Goal: Task Accomplishment & Management: Manage account settings

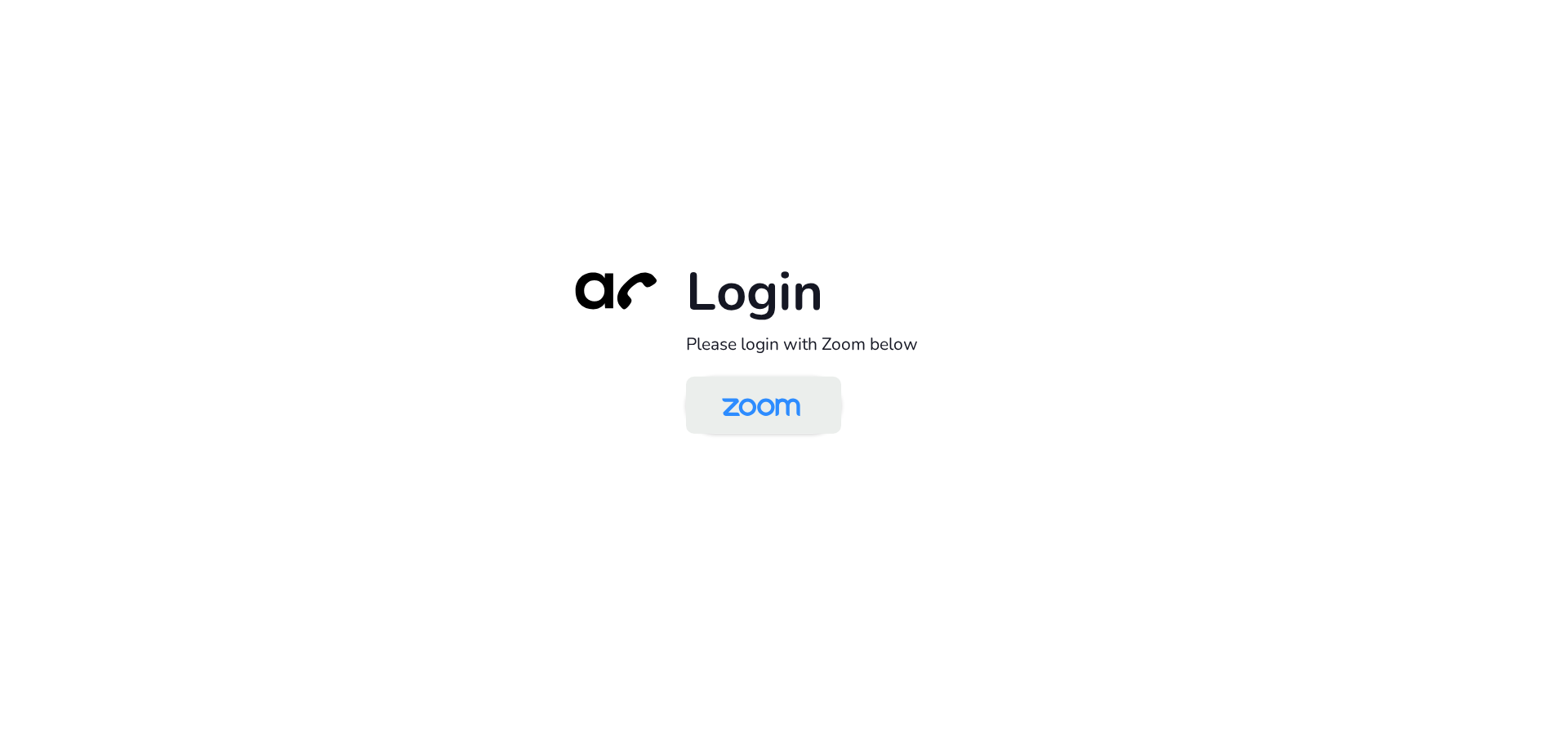
click at [777, 408] on img at bounding box center [761, 406] width 113 height 53
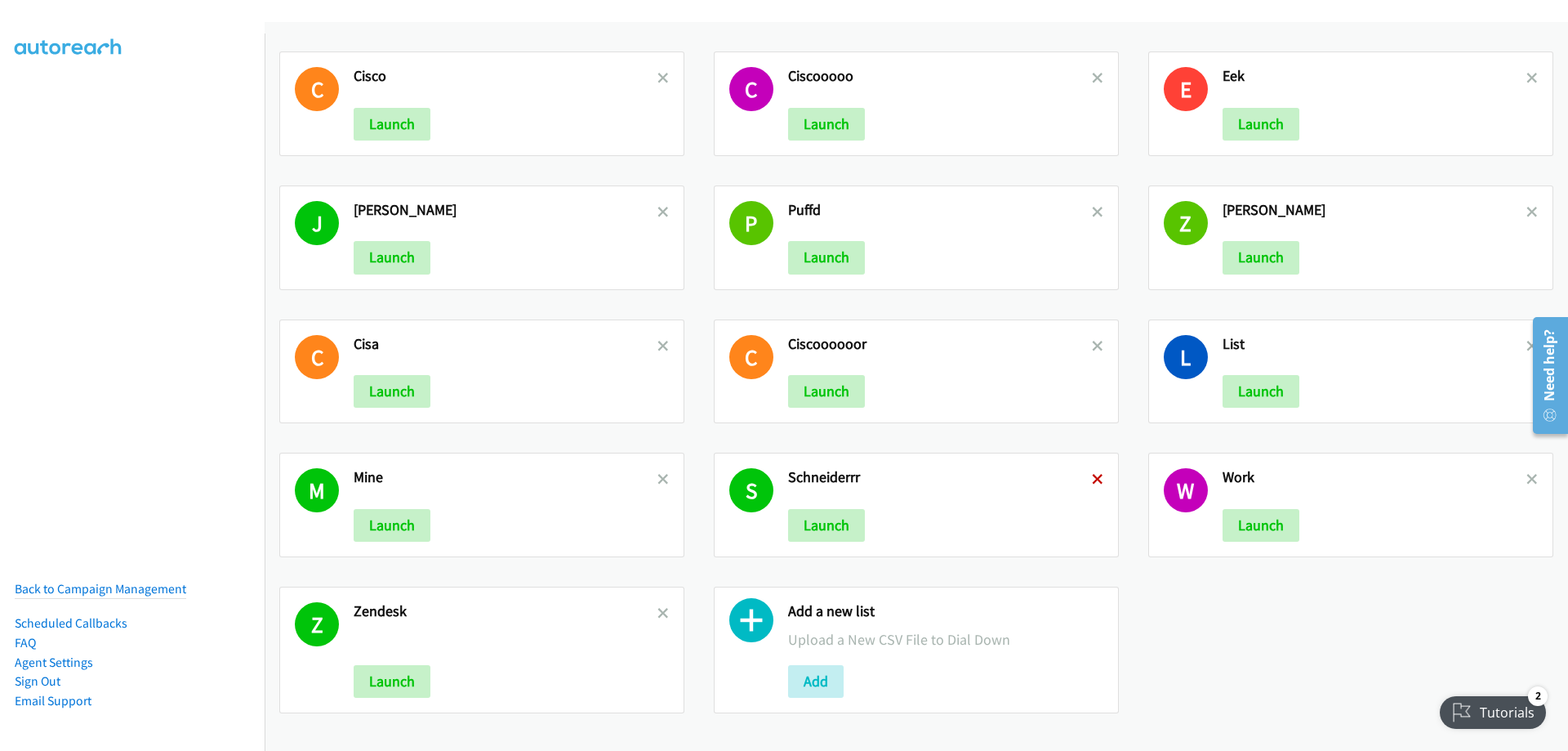
click at [1093, 478] on icon at bounding box center [1098, 481] width 12 height 12
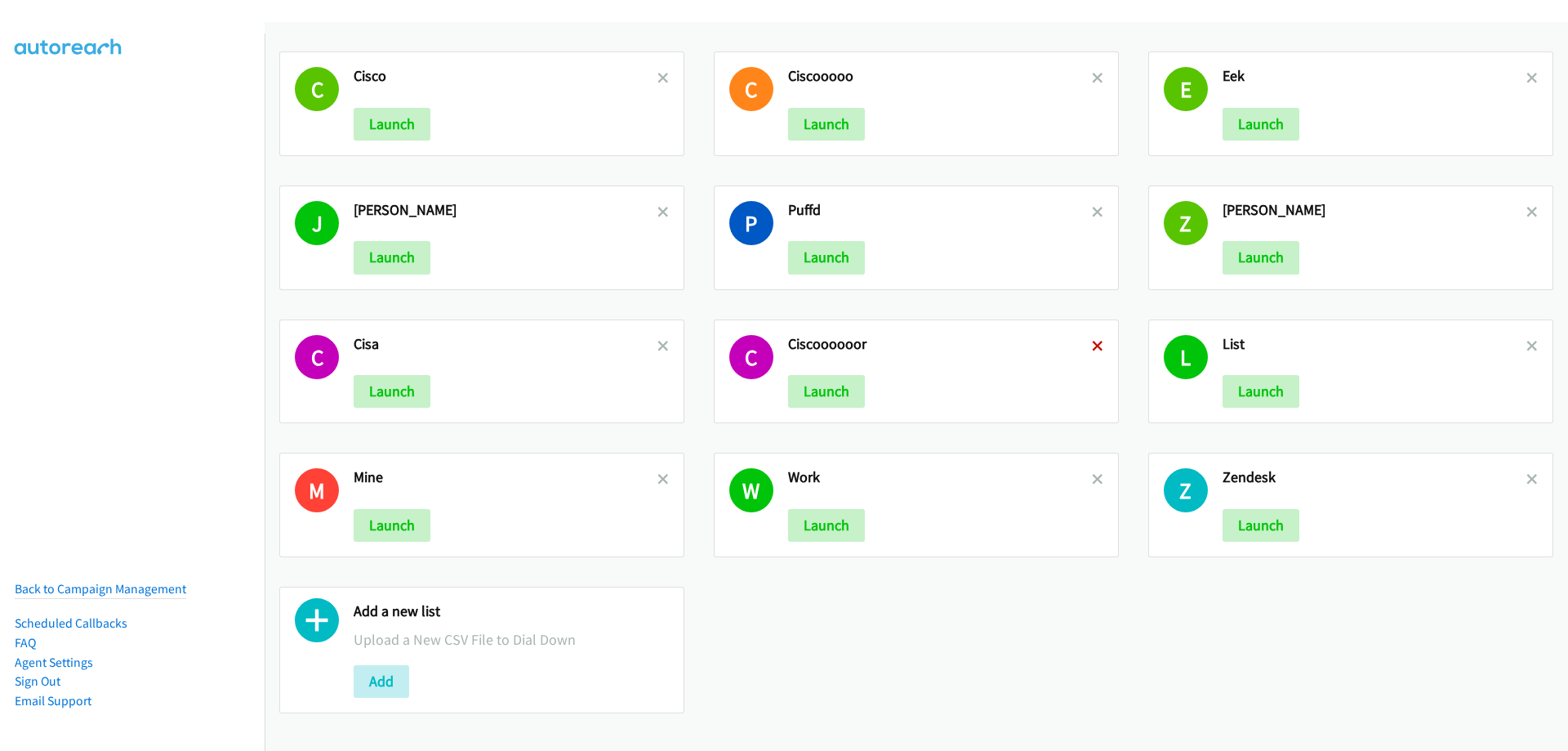
click at [1093, 343] on icon at bounding box center [1098, 347] width 12 height 12
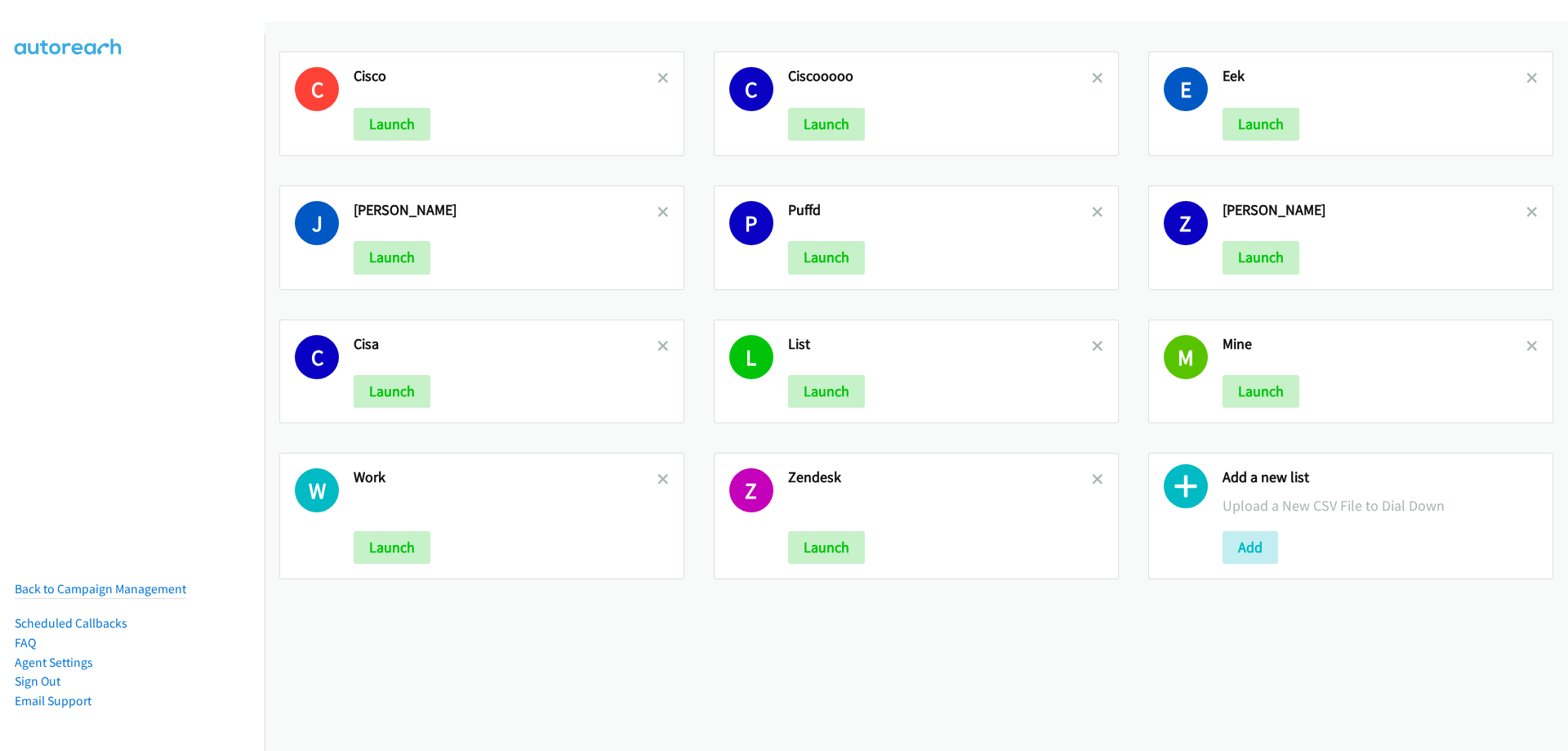
click at [1093, 343] on icon at bounding box center [1098, 347] width 12 height 12
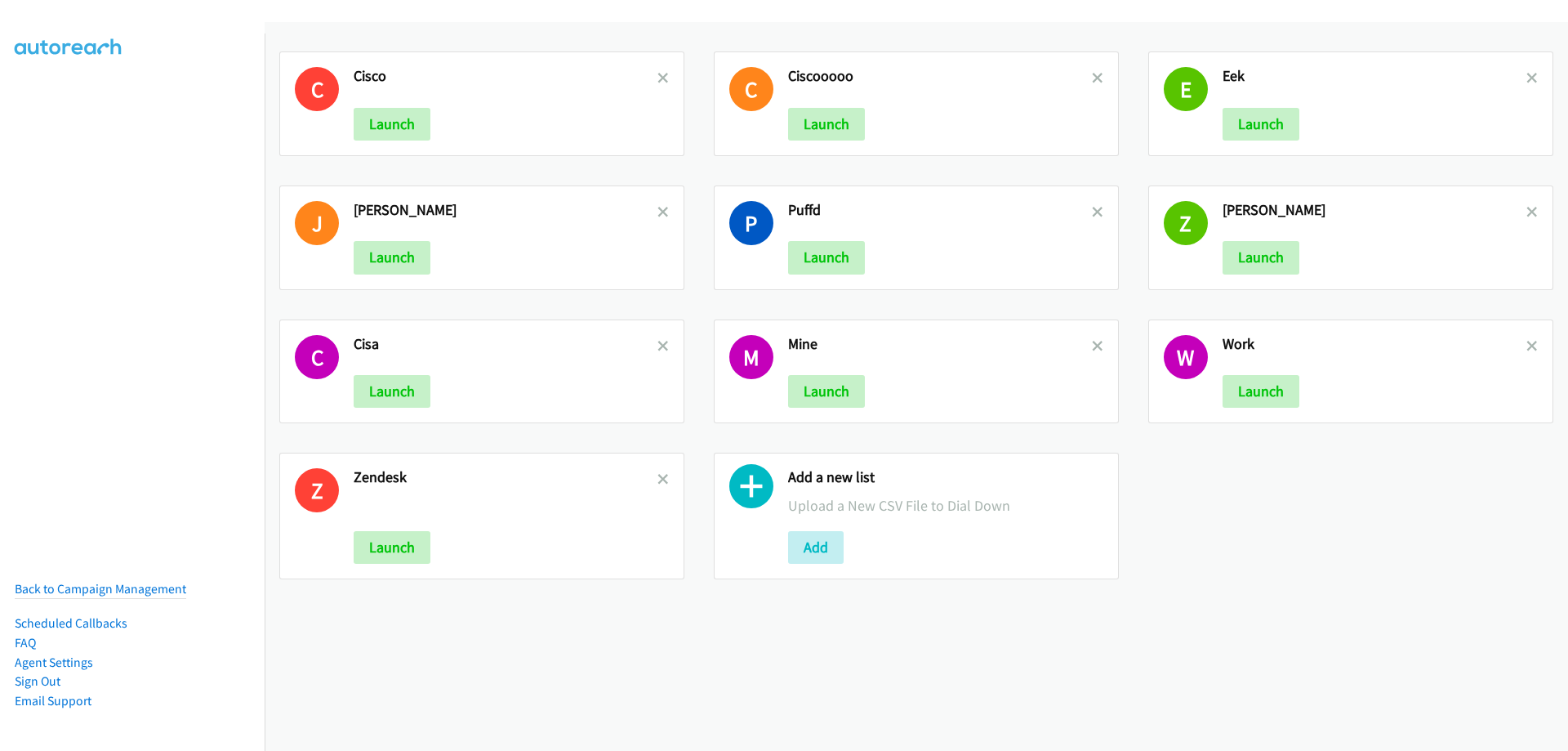
click at [1093, 343] on icon at bounding box center [1098, 347] width 12 height 12
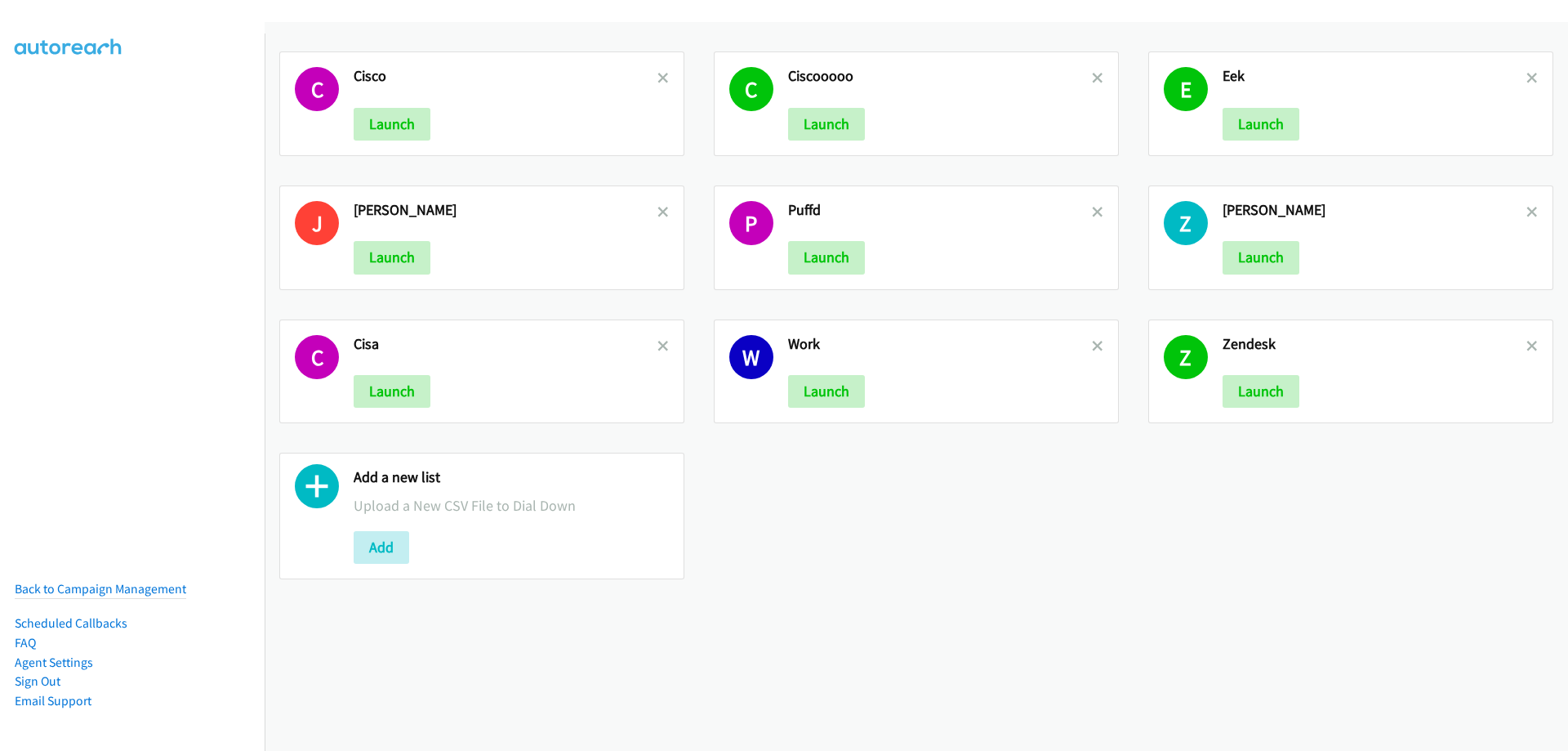
click at [1093, 343] on icon at bounding box center [1098, 347] width 12 height 12
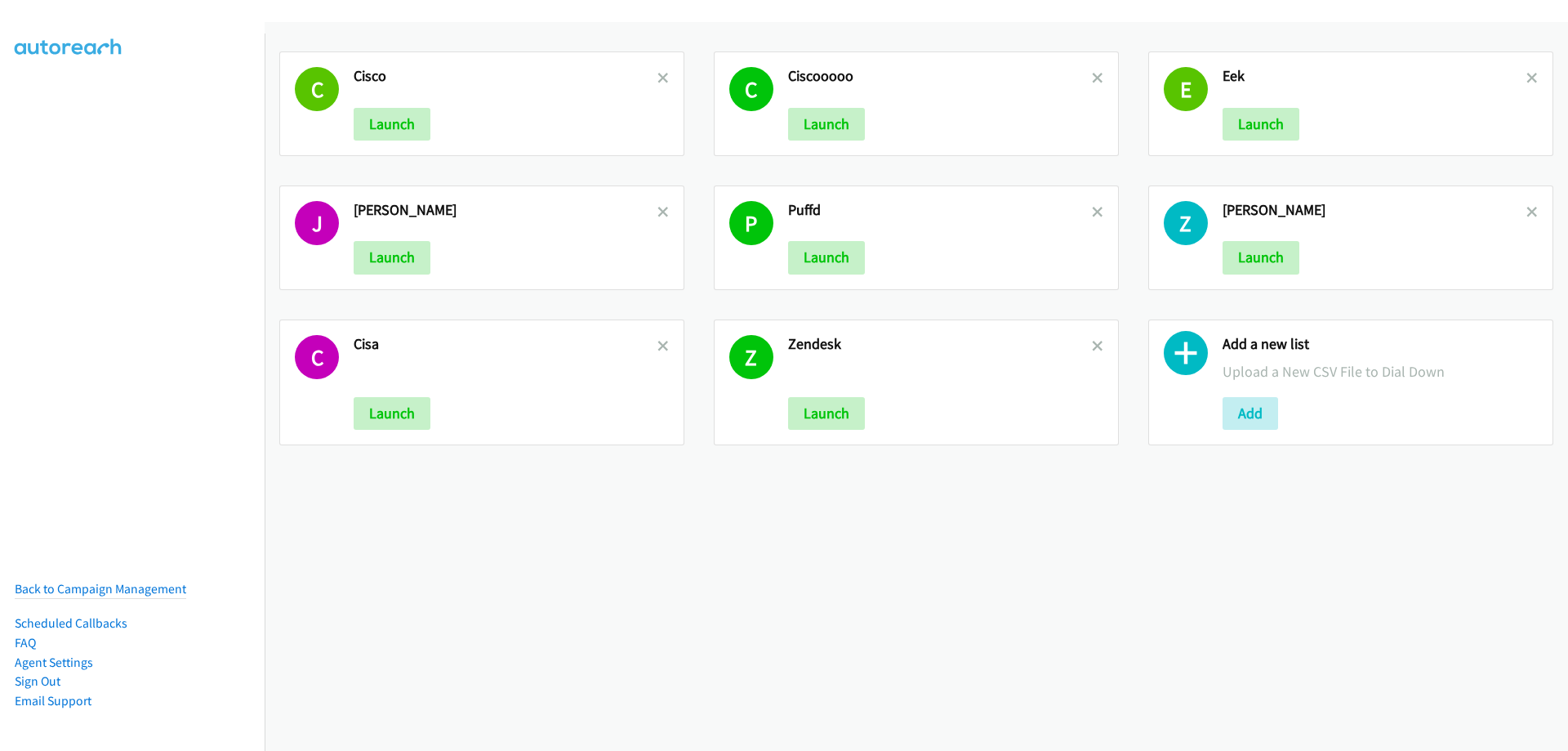
click at [1093, 343] on icon at bounding box center [1098, 347] width 12 height 12
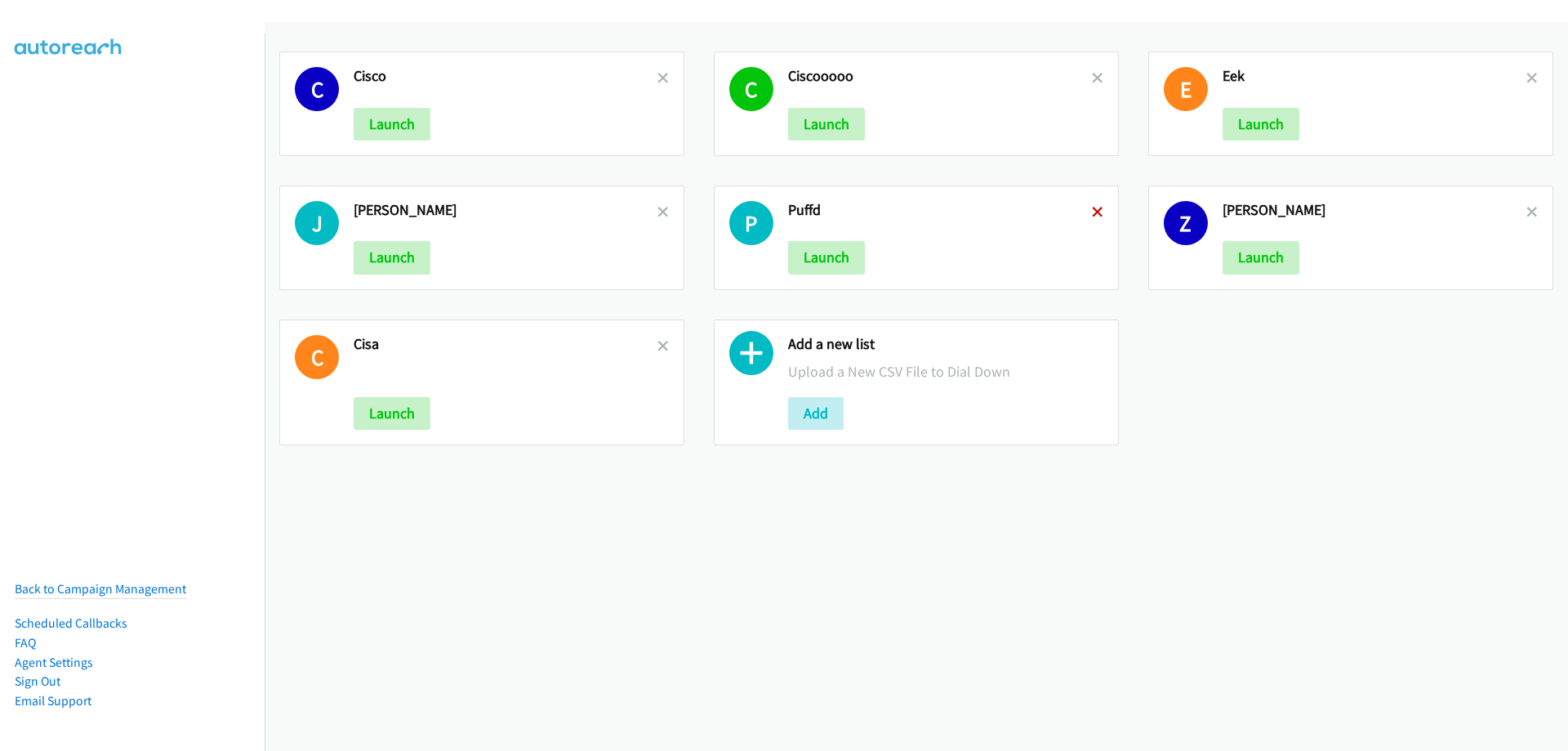
click at [1092, 210] on icon at bounding box center [1098, 214] width 12 height 12
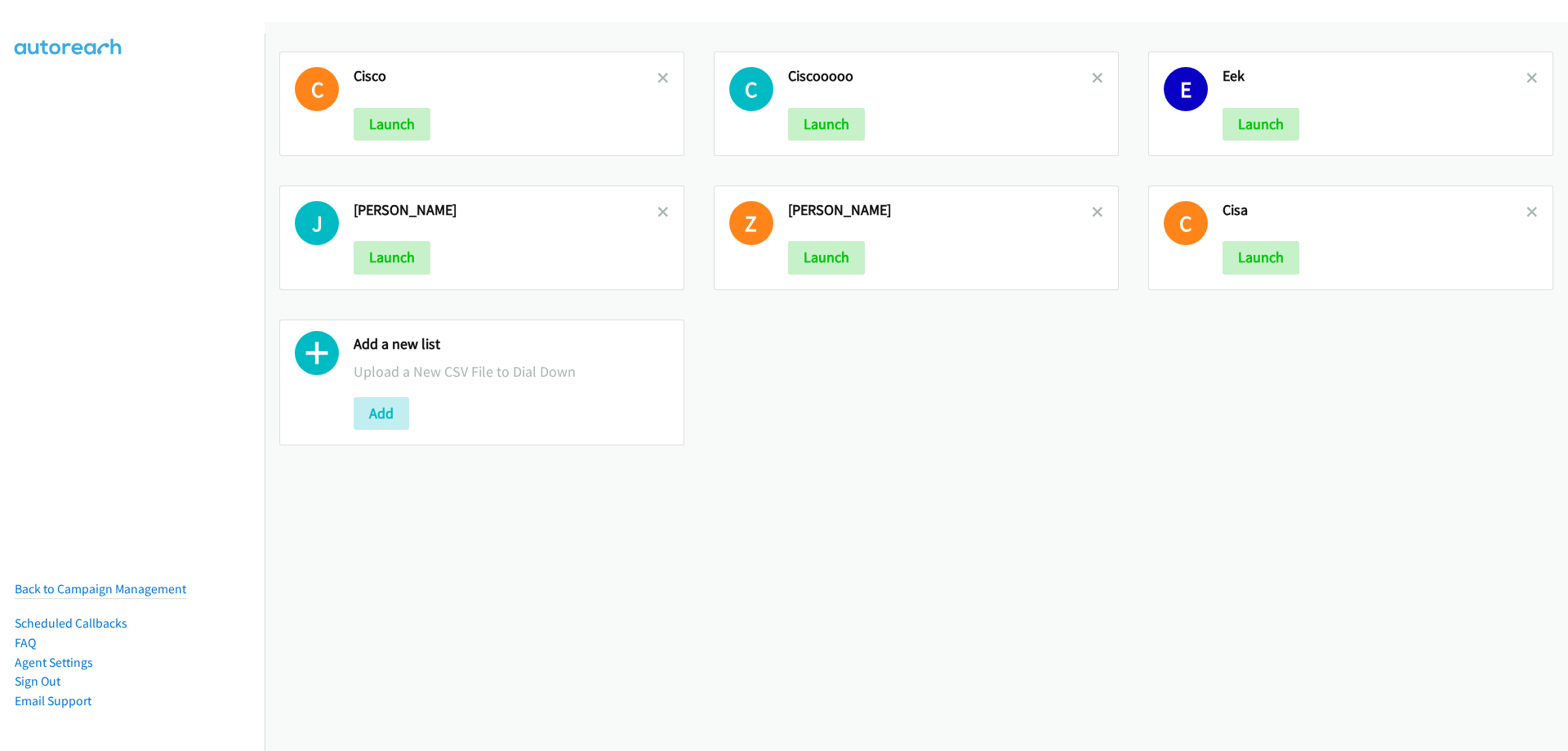
click at [1092, 211] on icon at bounding box center [1098, 214] width 12 height 12
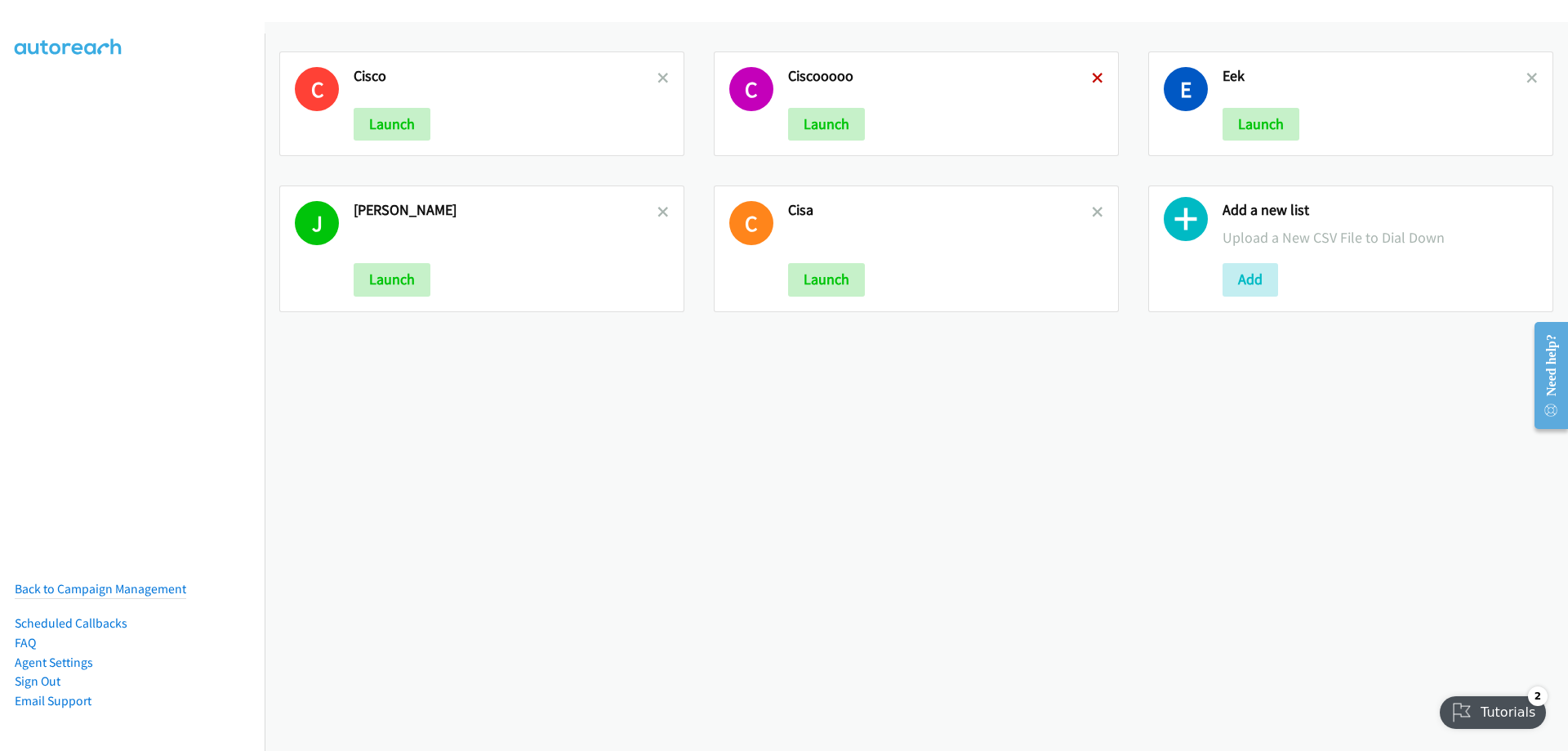
click at [1093, 74] on icon at bounding box center [1098, 79] width 12 height 12
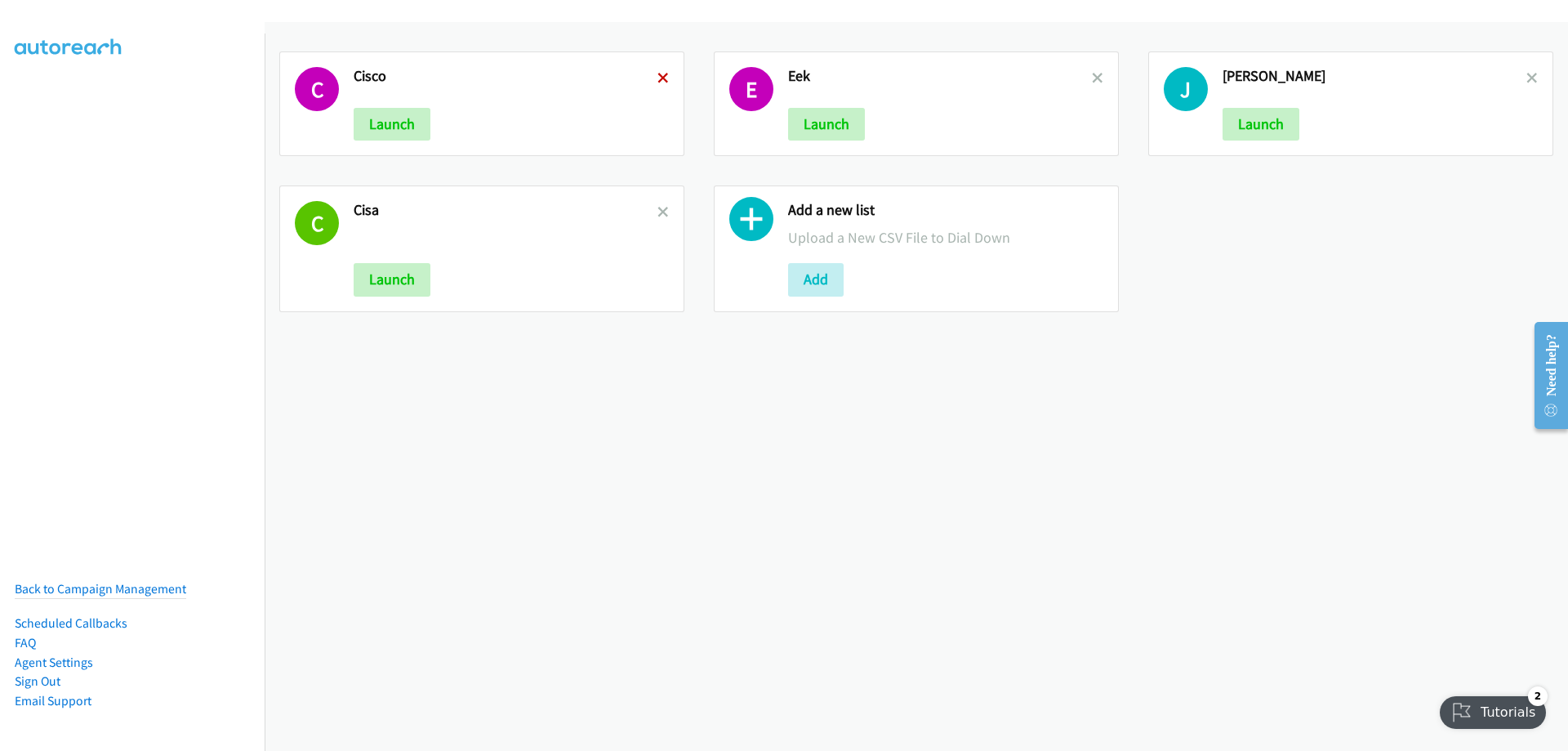
click at [661, 77] on icon at bounding box center [663, 79] width 12 height 12
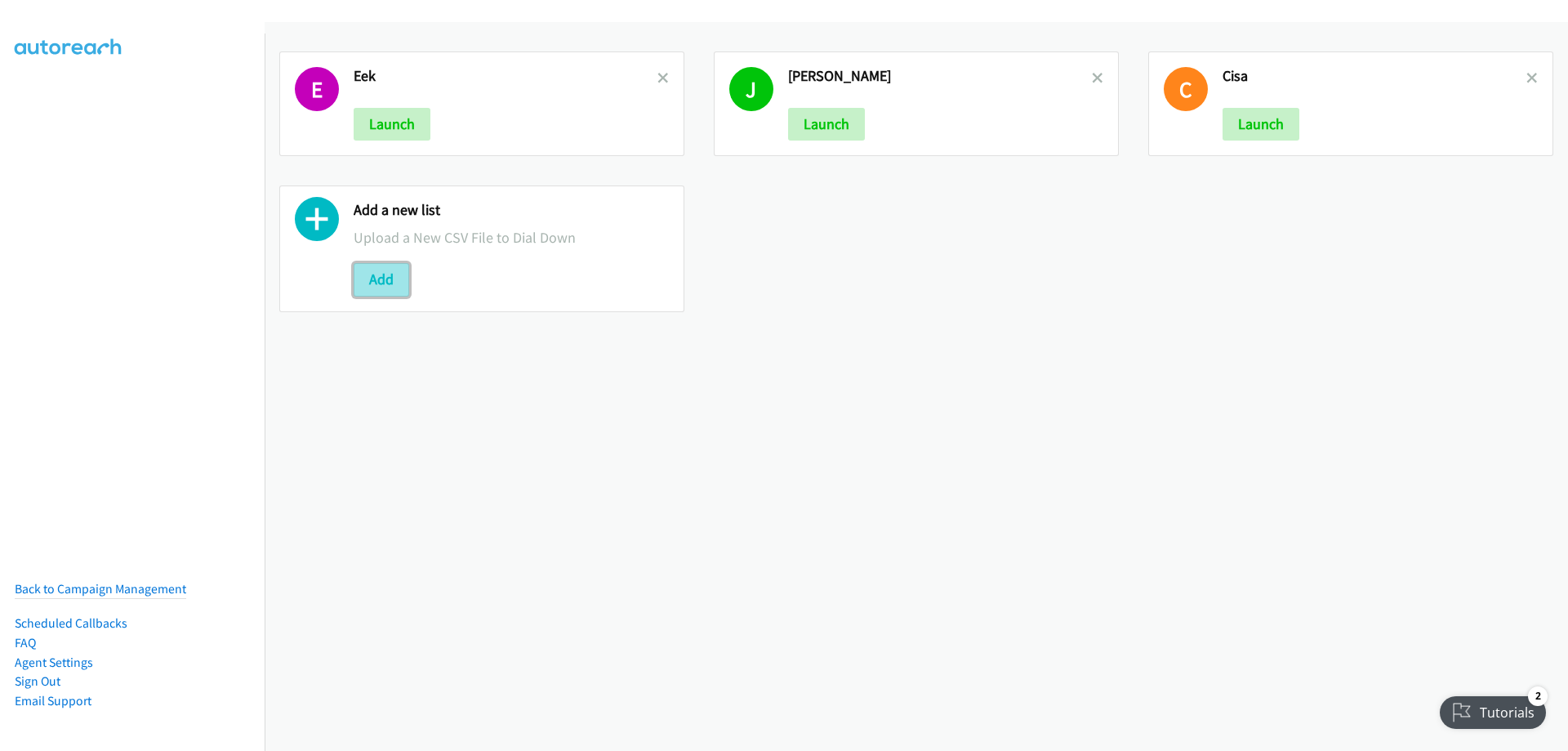
click at [399, 284] on button "Add" at bounding box center [381, 279] width 56 height 33
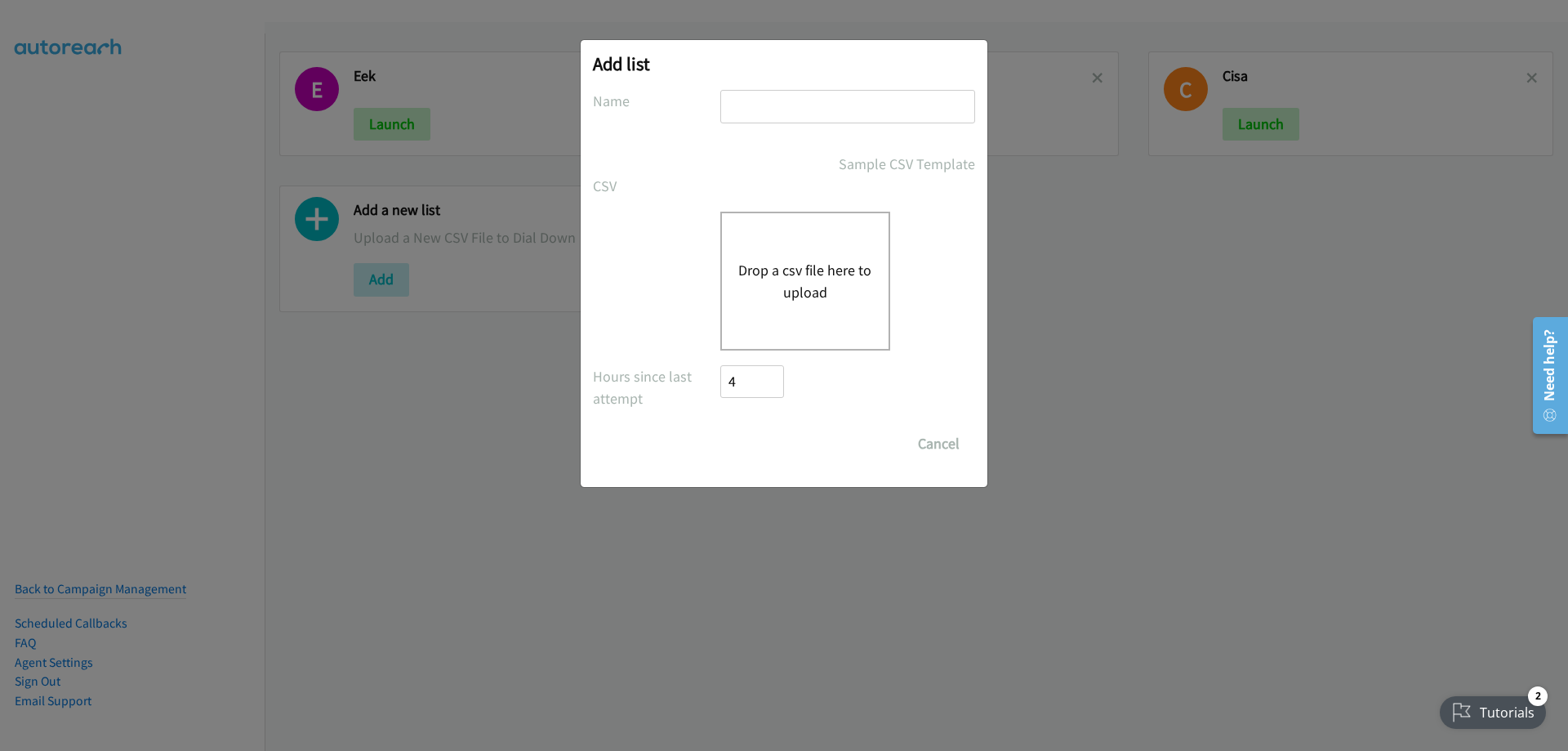
click at [802, 266] on button "Drop a csv file here to upload" at bounding box center [805, 280] width 134 height 44
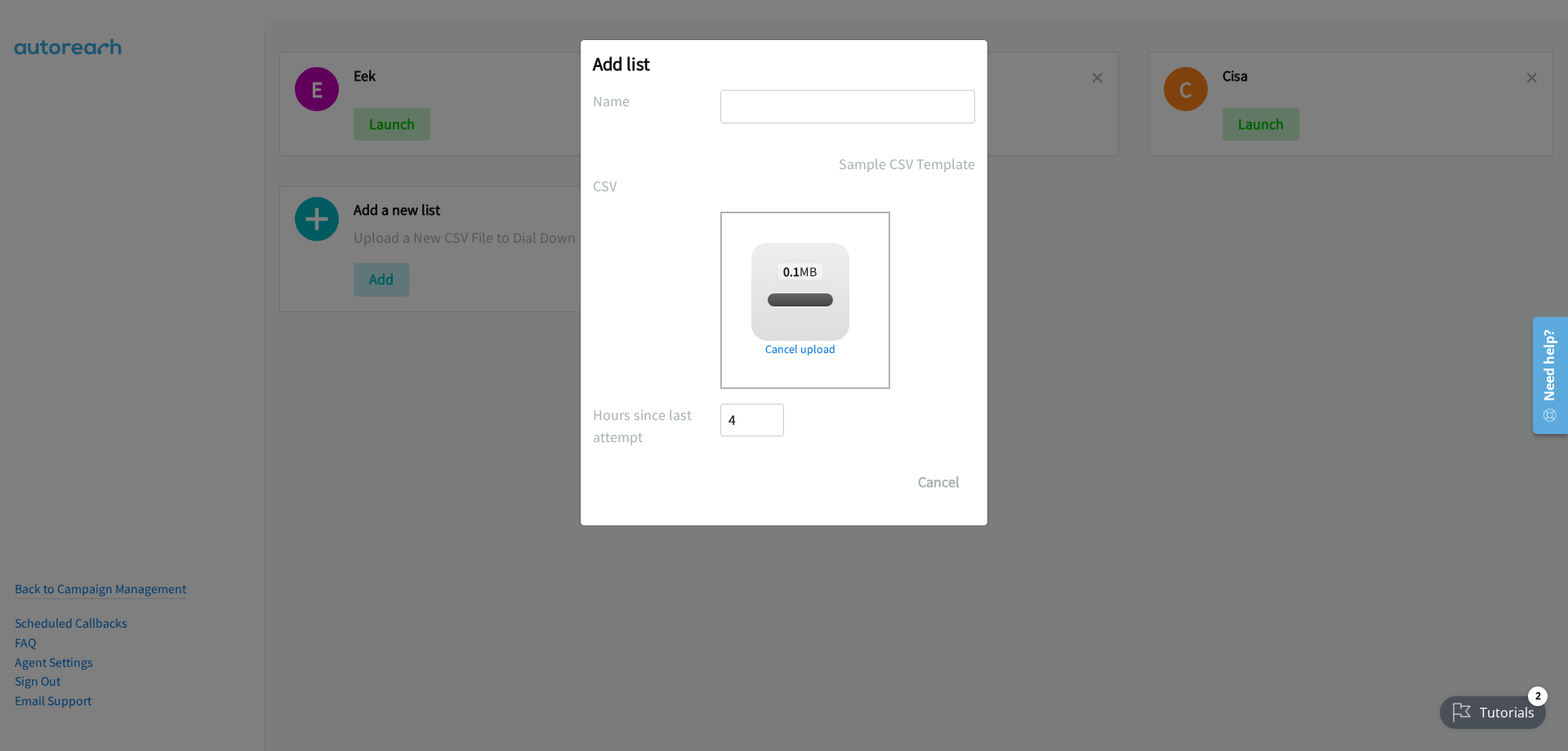
checkbox input "true"
click at [756, 102] on input "text" at bounding box center [848, 107] width 255 height 33
type input "Pan"
click at [757, 486] on input "Save List" at bounding box center [763, 481] width 86 height 33
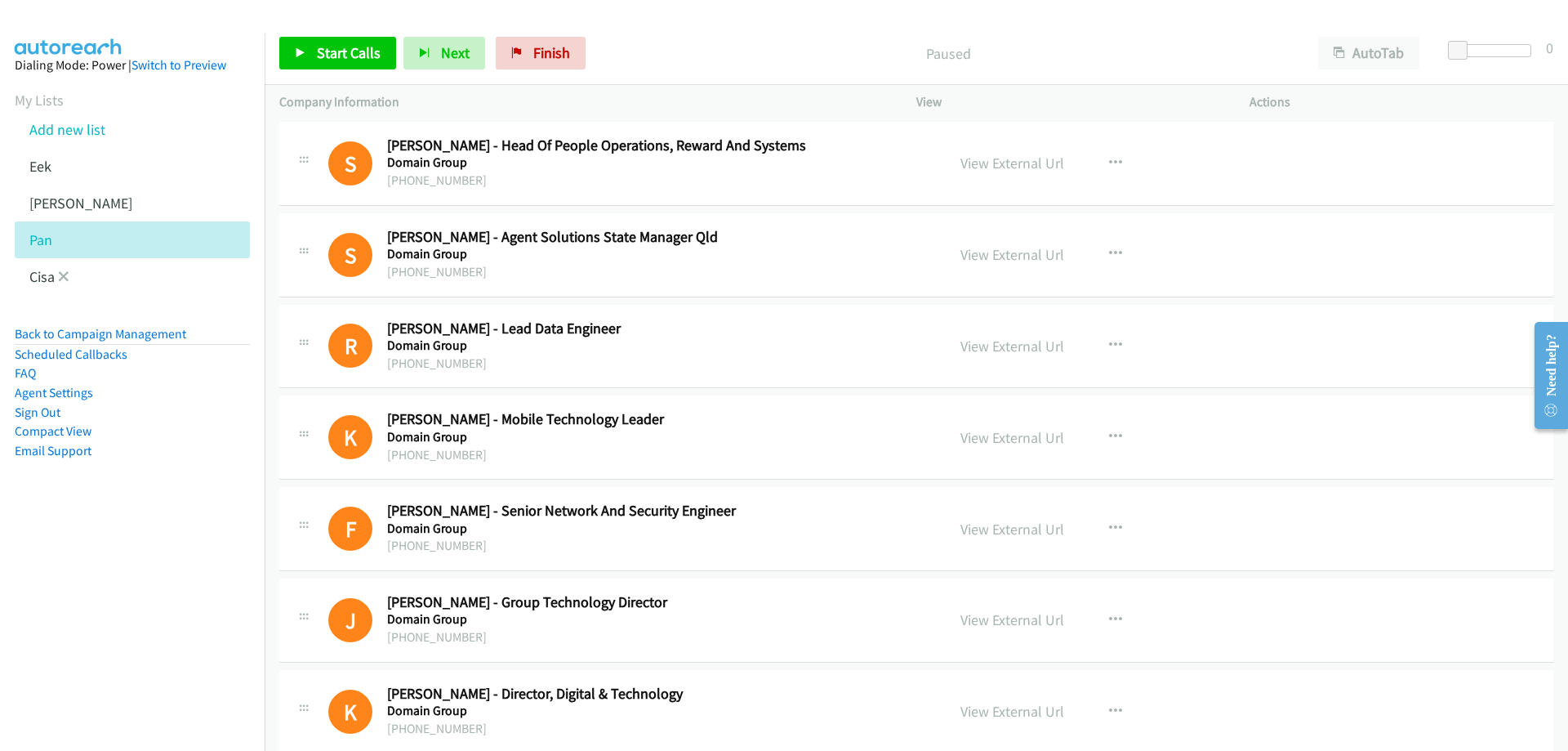
scroll to position [5801, 0]
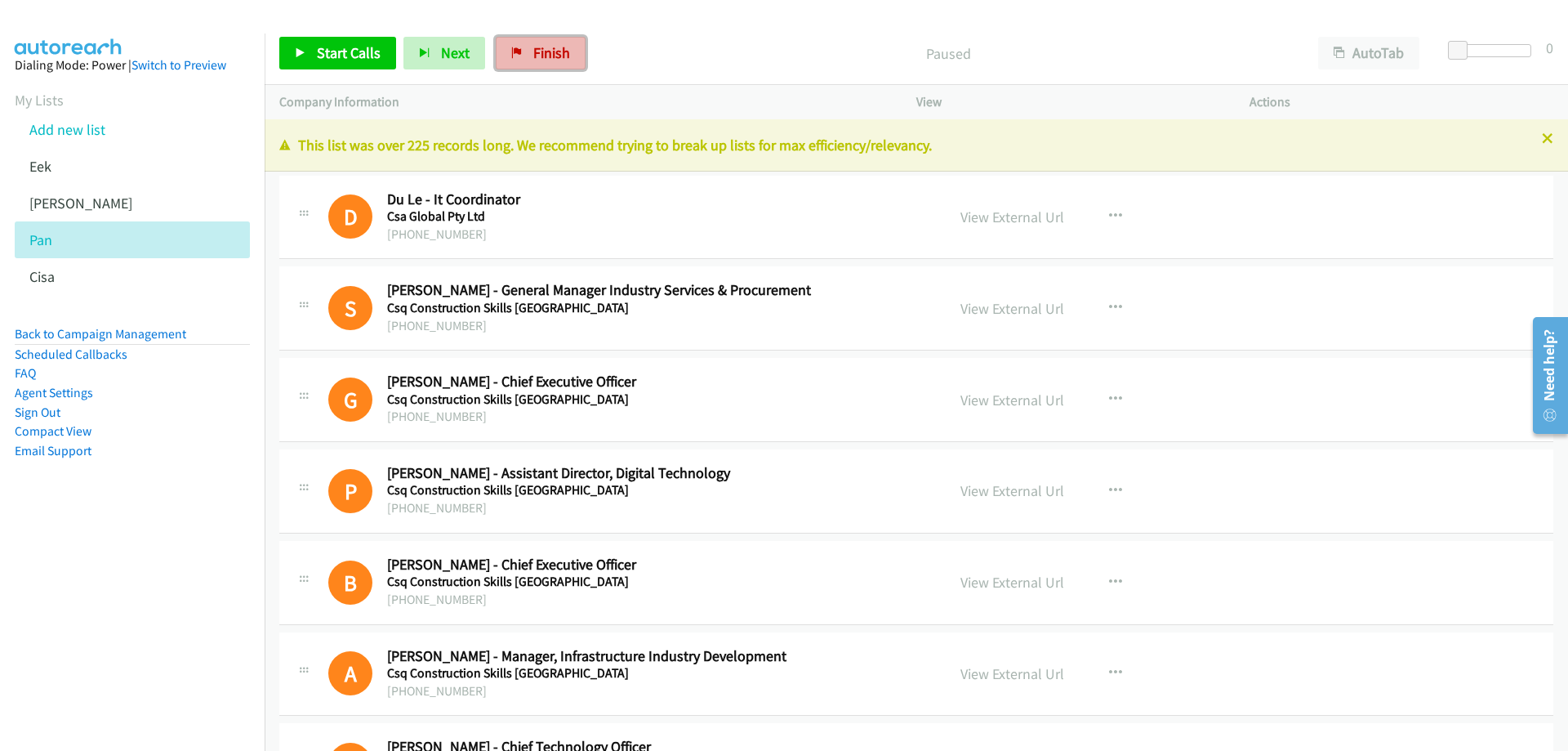
click at [555, 49] on span "Finish" at bounding box center [551, 53] width 37 height 19
